Goal: Task Accomplishment & Management: Complete application form

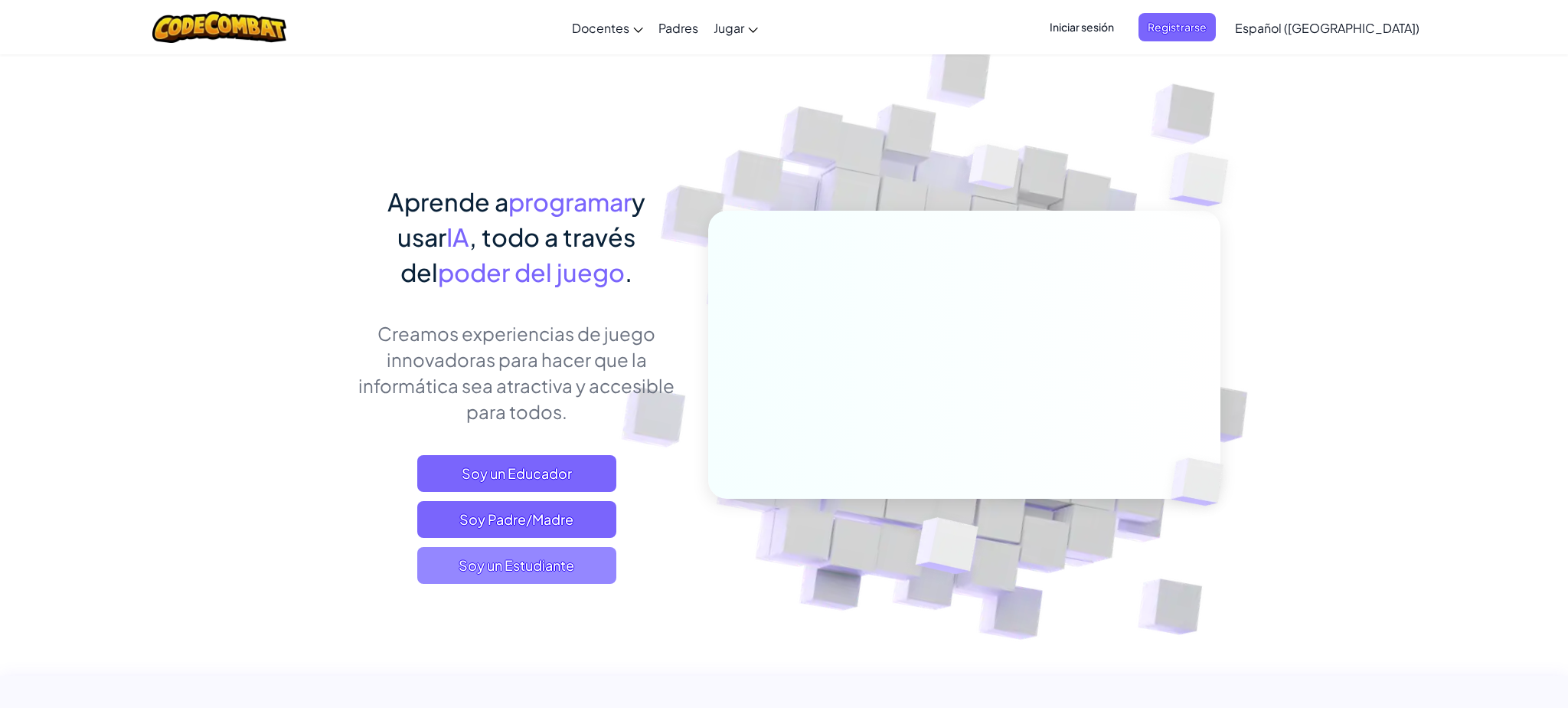
click at [546, 561] on span "Soy un Estudiante" at bounding box center [516, 565] width 199 height 37
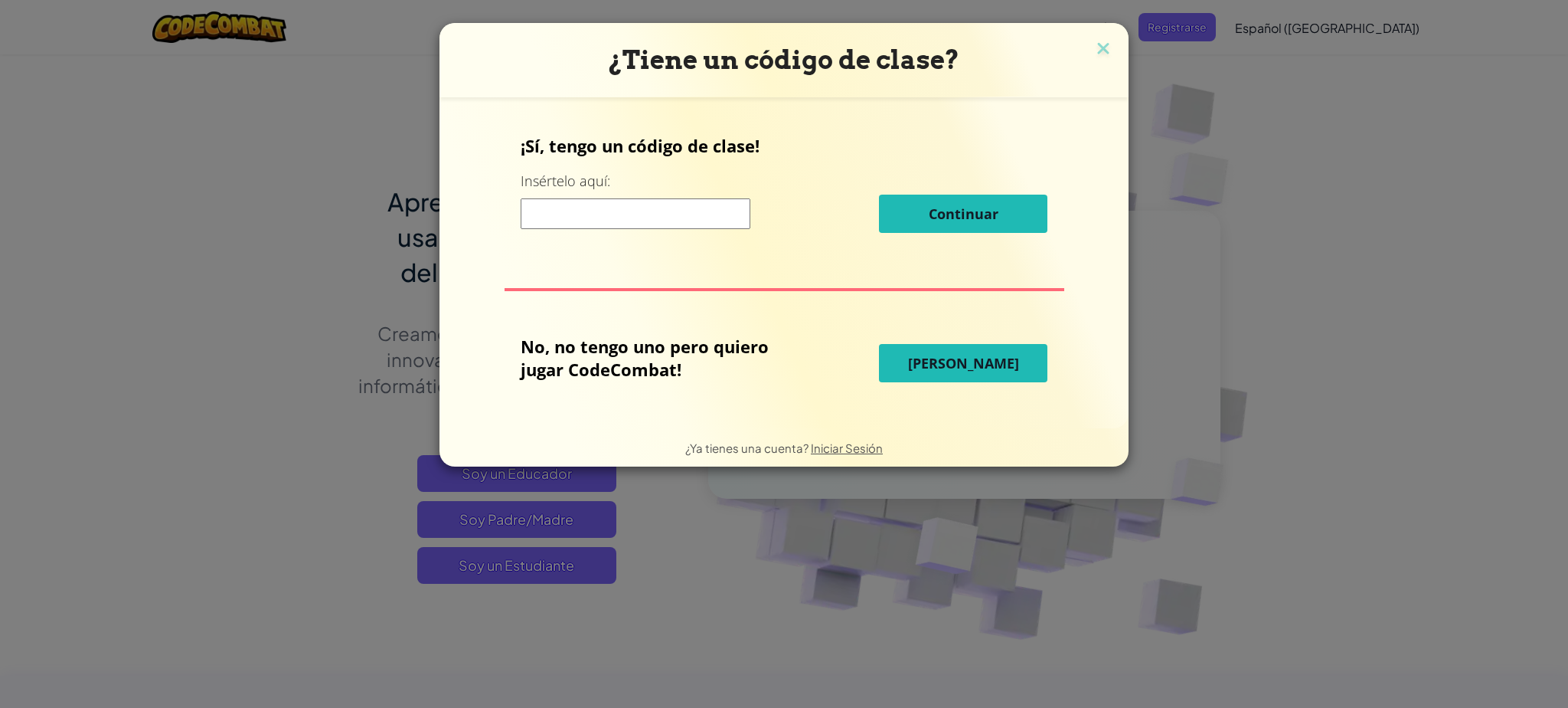
click at [605, 217] on input at bounding box center [635, 214] width 230 height 31
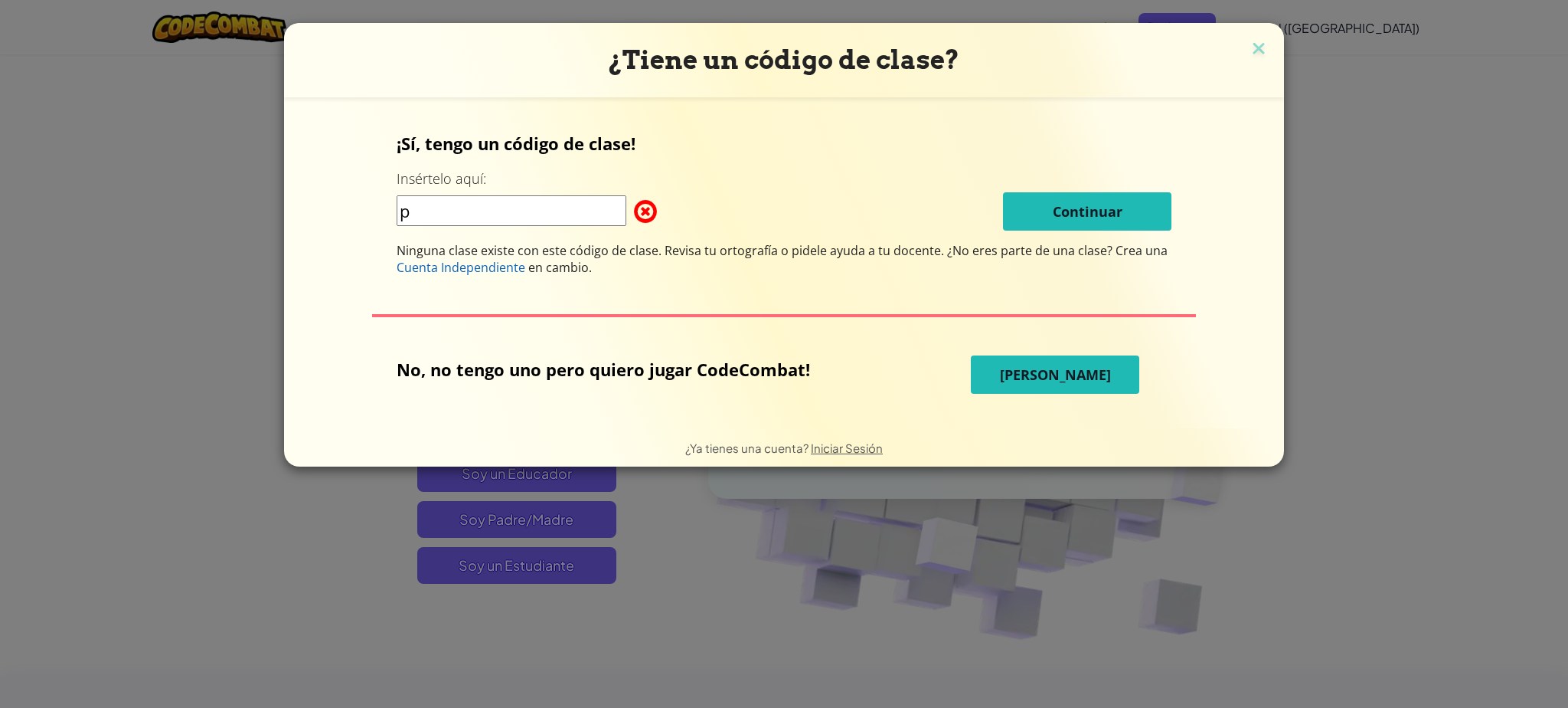
type input "pushpainthome"
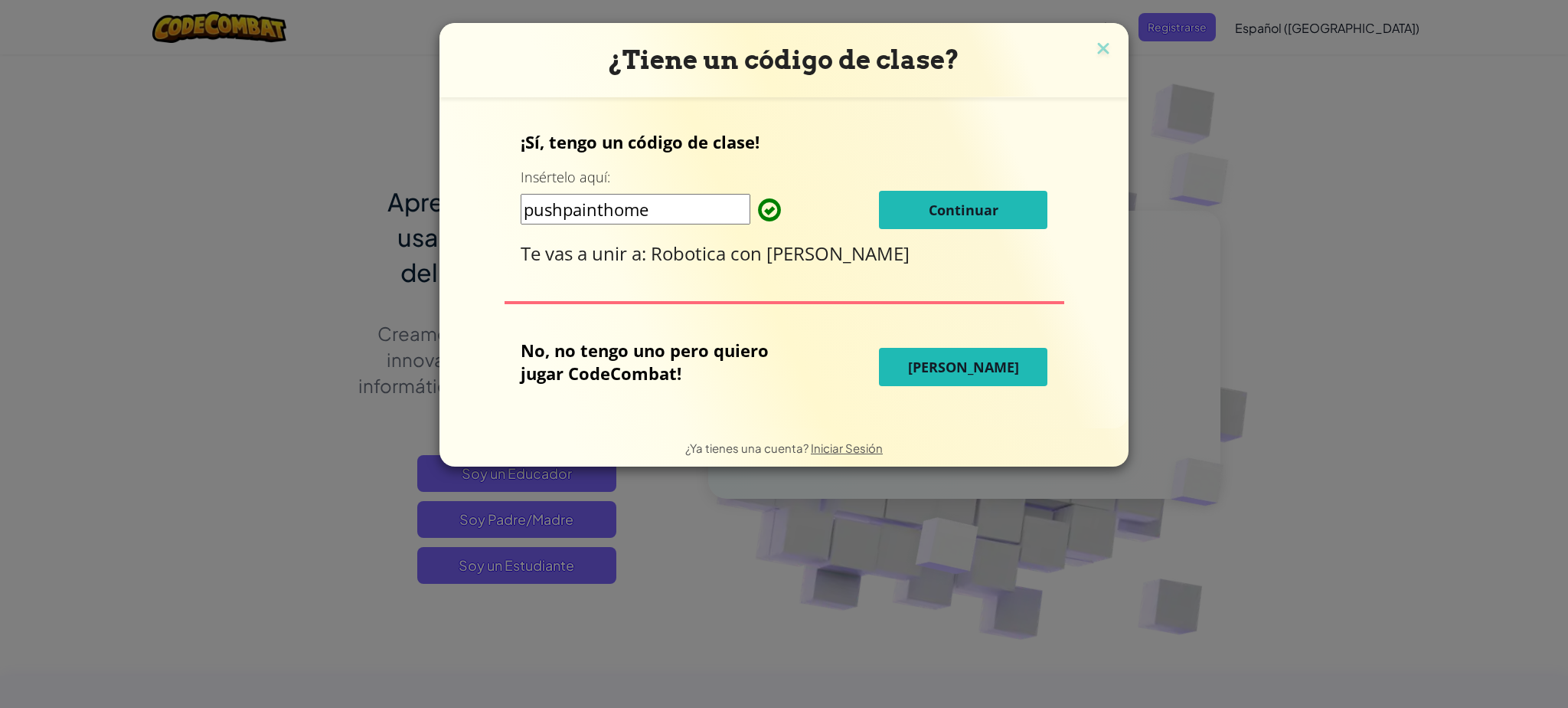
click at [980, 194] on button "Continuar" at bounding box center [963, 210] width 168 height 39
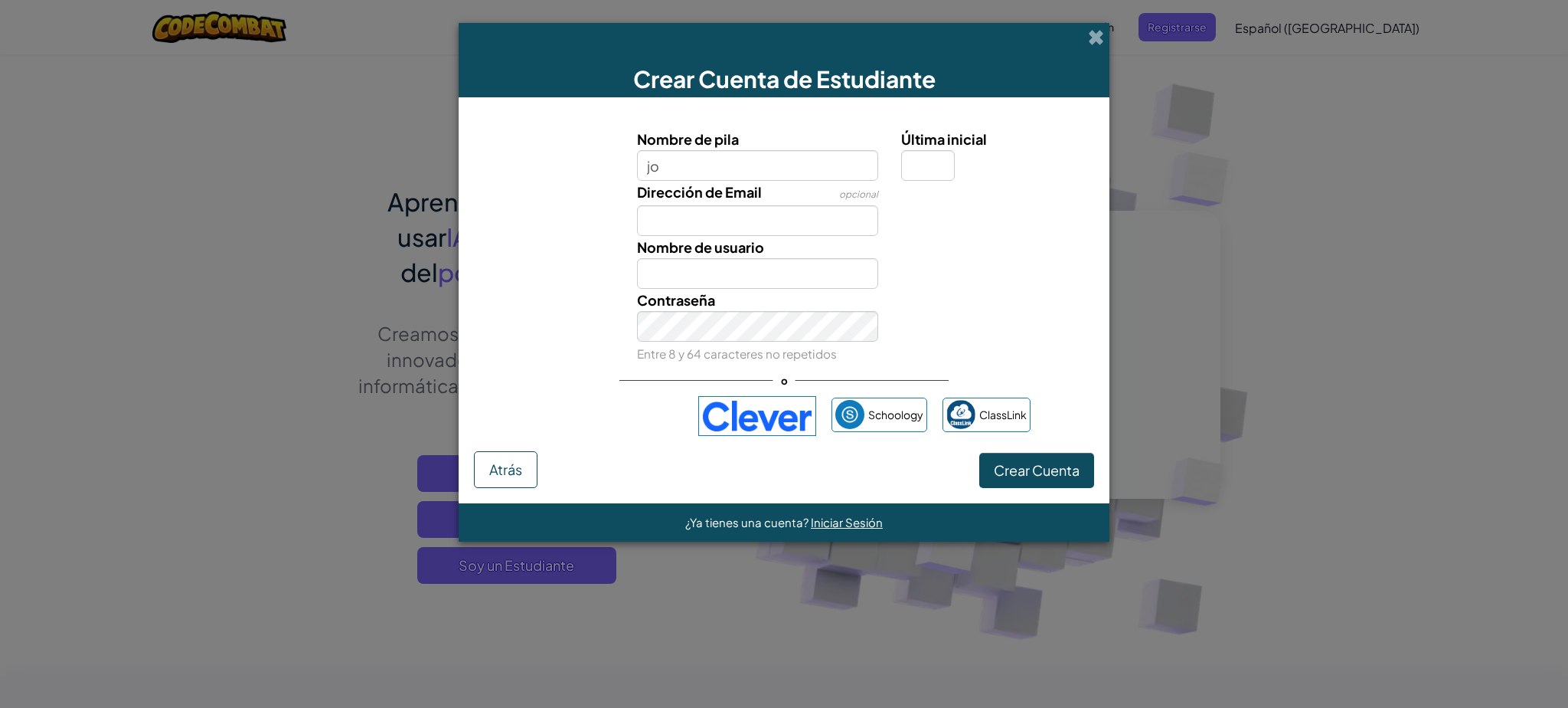
type input "[DEMOGRAPHIC_DATA][PERSON_NAME]"
type input "[PERSON_NAME]"
click at [938, 160] on input "Última inicial" at bounding box center [928, 166] width 54 height 31
type input "a"
type input "[PERSON_NAME]"
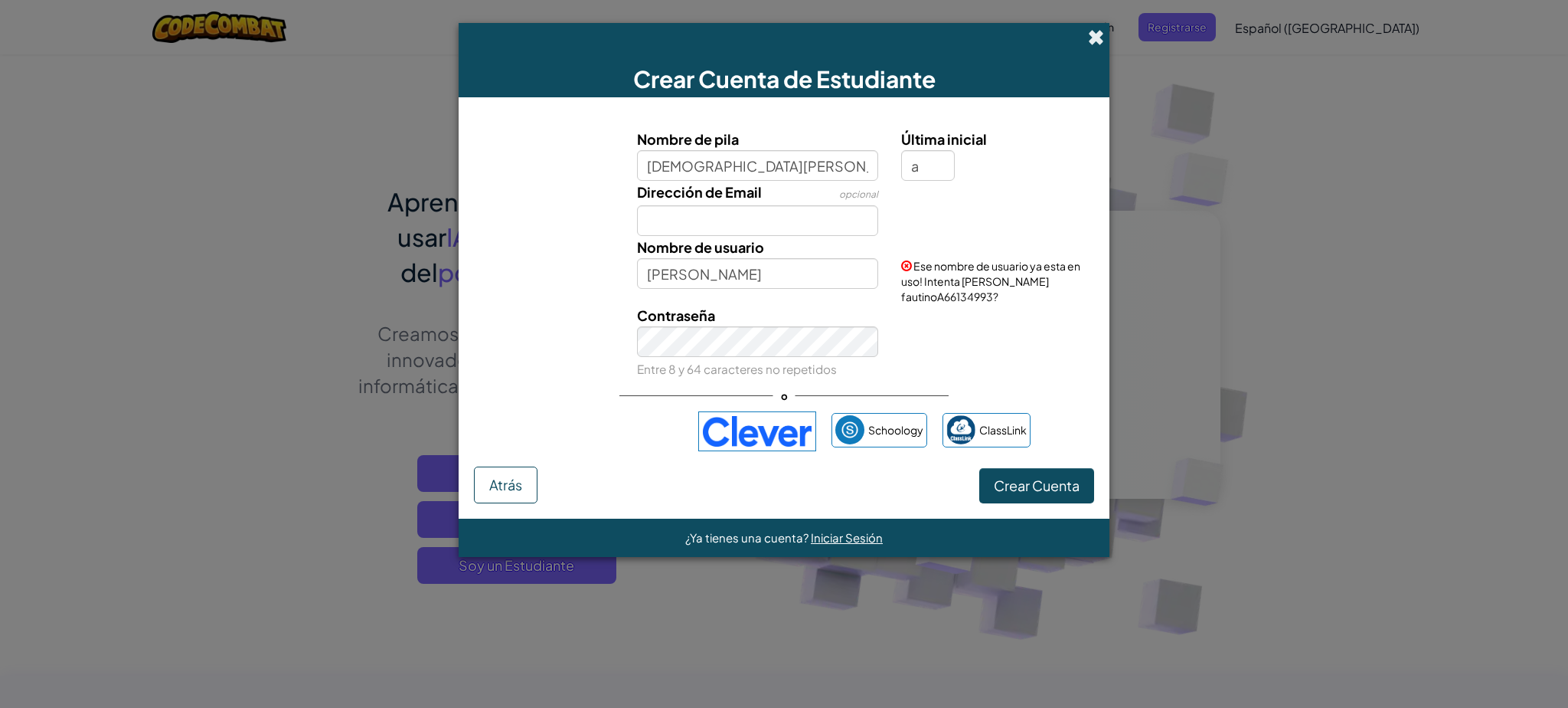
drag, startPoint x: 1090, startPoint y: 42, endPoint x: 1067, endPoint y: 11, distance: 38.6
click at [1088, 34] on span at bounding box center [1095, 37] width 16 height 16
